Goal: Information Seeking & Learning: Learn about a topic

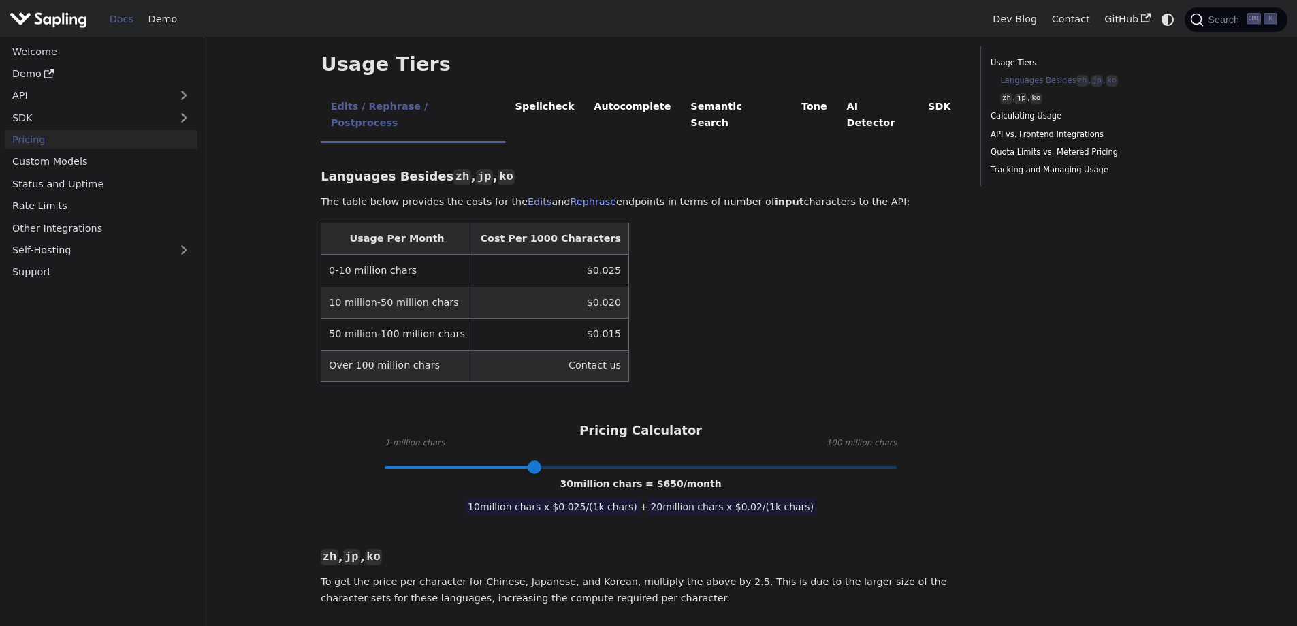
click at [925, 239] on table "Usage Per Month Cost Per 1000 Characters 0-10 million chars $0.025 10 million-5…" at bounding box center [641, 302] width 640 height 159
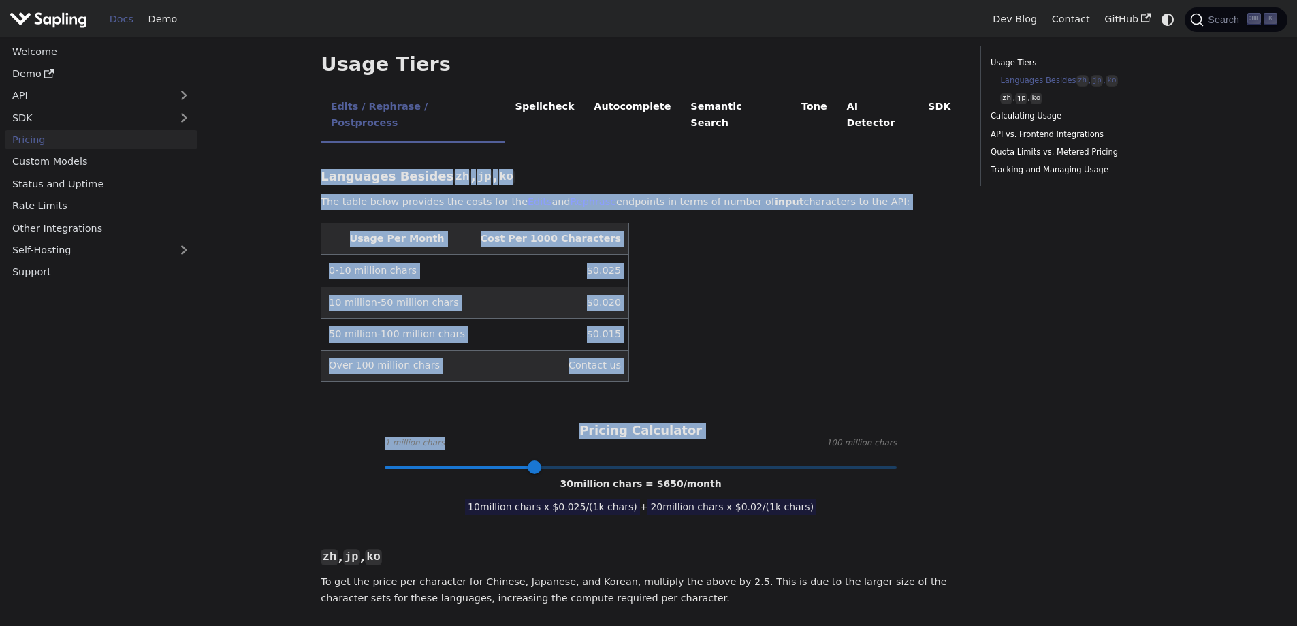
drag, startPoint x: 287, startPoint y: 138, endPoint x: 809, endPoint y: 369, distance: 570.7
click at [829, 306] on table "Usage Per Month Cost Per 1000 Characters 0-10 million chars $0.025 10 million-5…" at bounding box center [641, 302] width 640 height 159
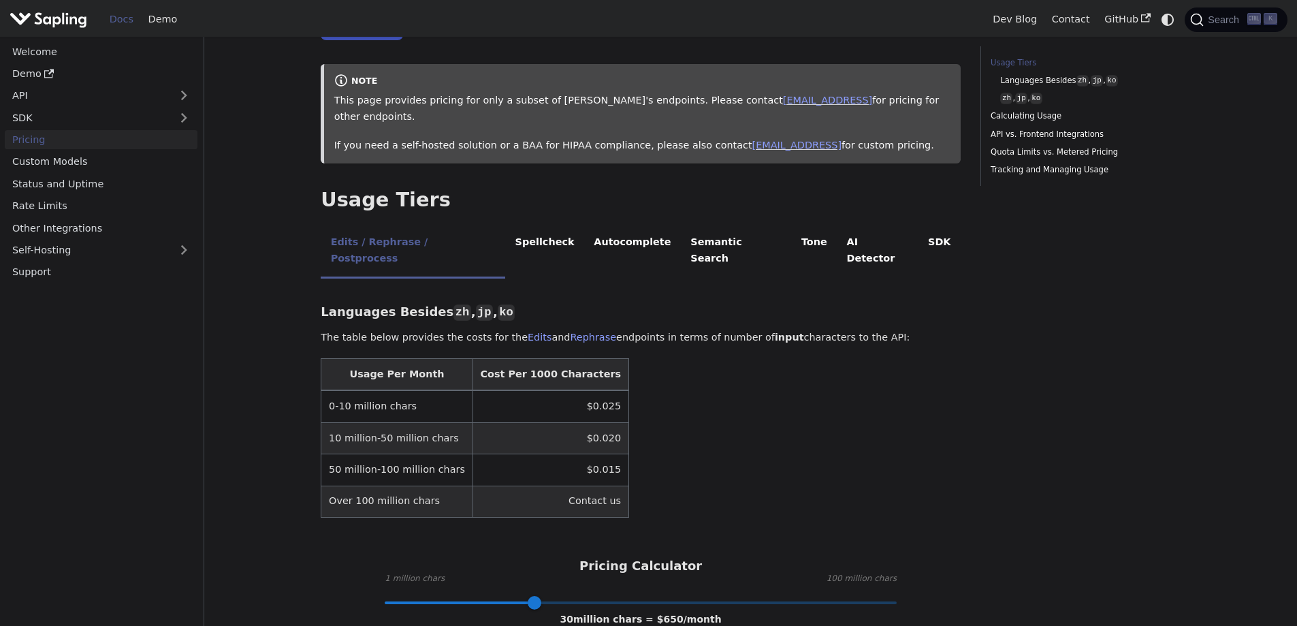
scroll to position [136, 0]
drag, startPoint x: 447, startPoint y: 194, endPoint x: 306, endPoint y: 191, distance: 141.0
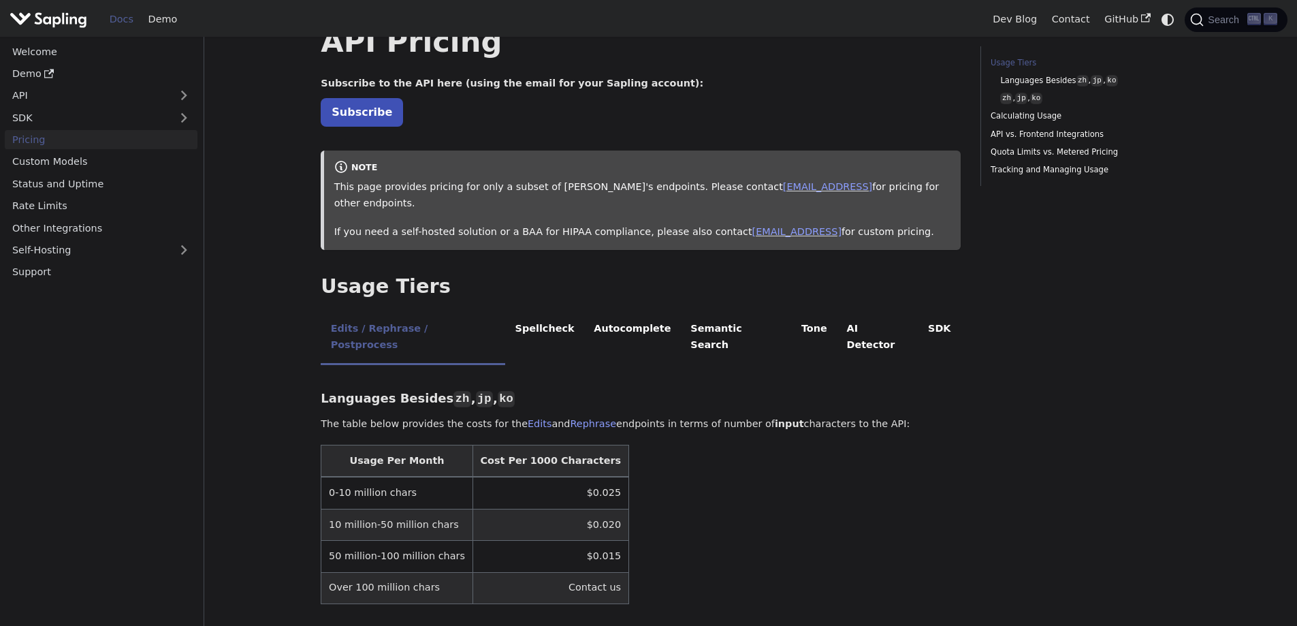
scroll to position [0, 0]
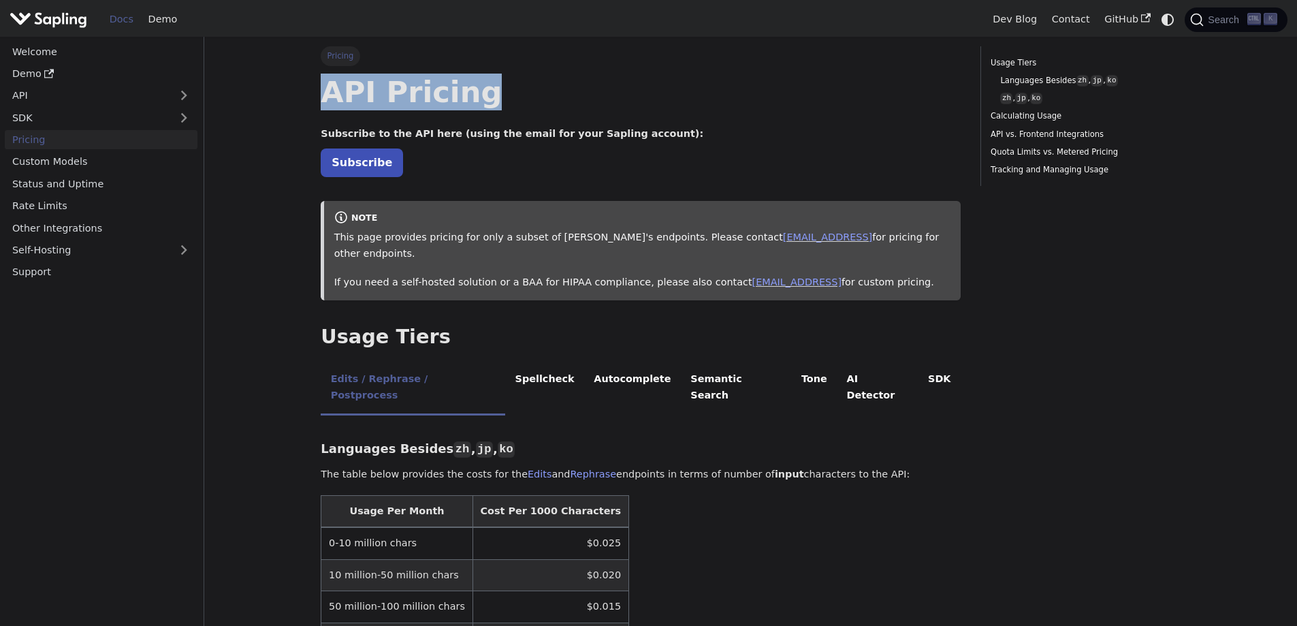
drag, startPoint x: 307, startPoint y: 89, endPoint x: 488, endPoint y: 91, distance: 180.5
click at [651, 89] on h1 "API Pricing" at bounding box center [641, 92] width 640 height 37
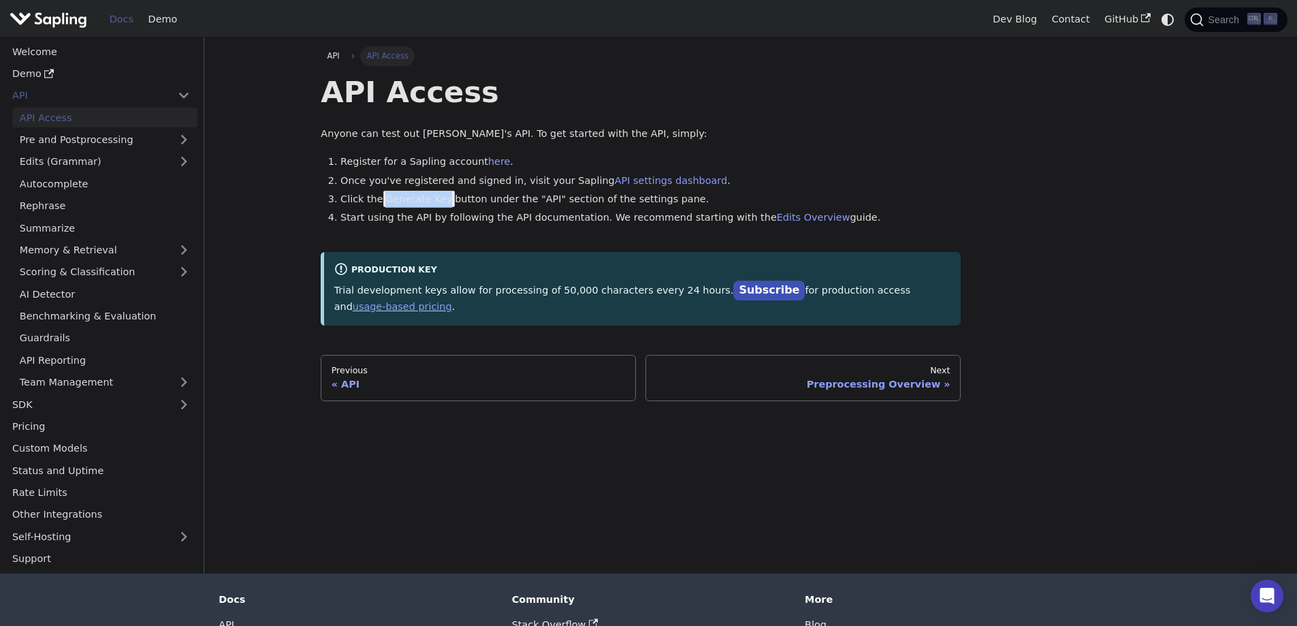
drag, startPoint x: 380, startPoint y: 196, endPoint x: 439, endPoint y: 196, distance: 59.2
click at [439, 196] on span "Generate Key" at bounding box center [419, 199] width 72 height 16
click at [805, 142] on div "API Access Anyone can test out Sapling's API. To get started with the API, simp…" at bounding box center [641, 199] width 640 height 251
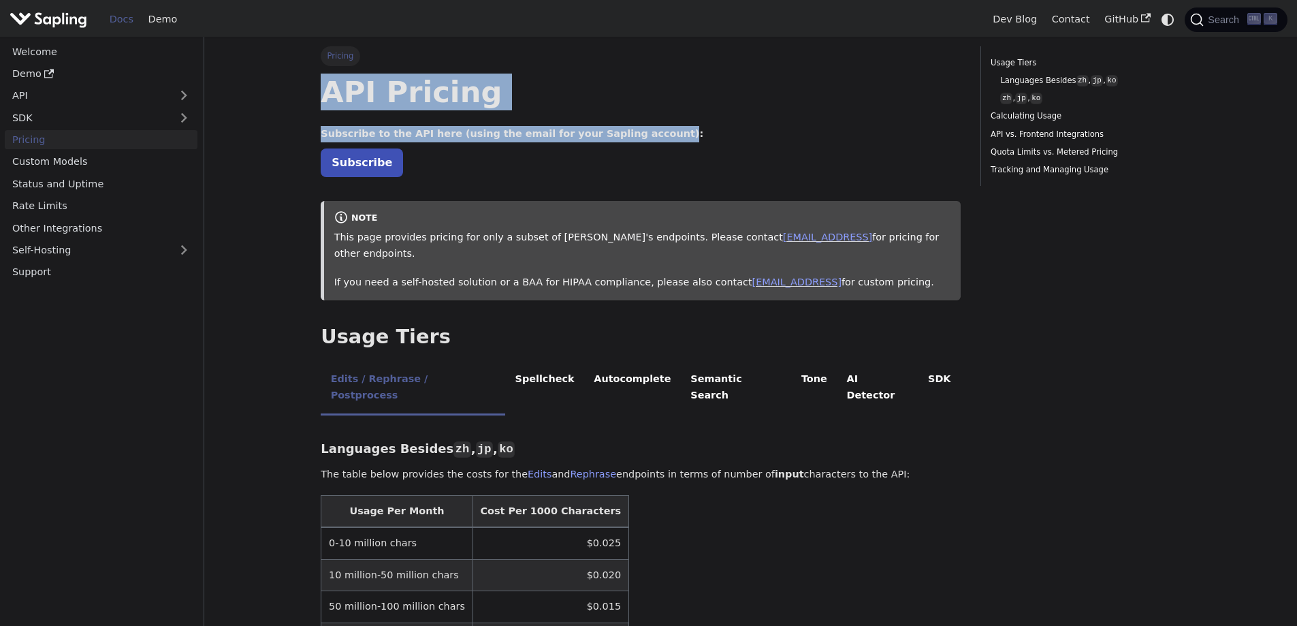
drag, startPoint x: 291, startPoint y: 88, endPoint x: 657, endPoint y: 128, distance: 367.9
